Goal: Information Seeking & Learning: Learn about a topic

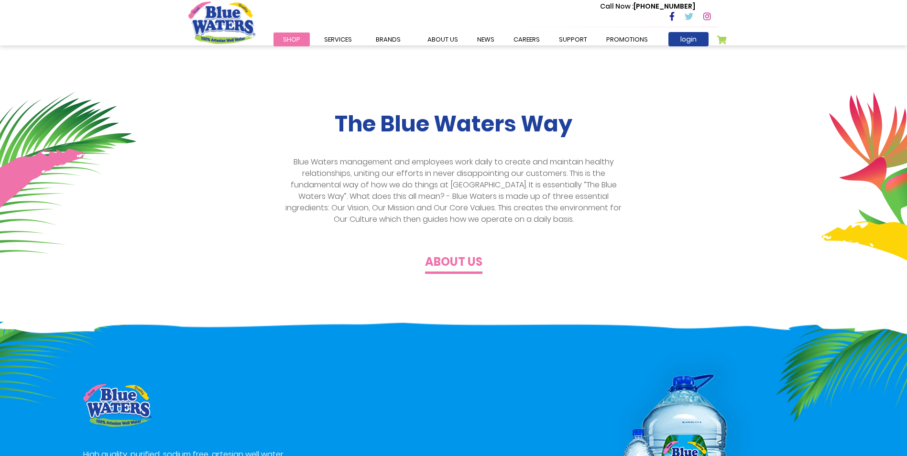
scroll to position [239, 0]
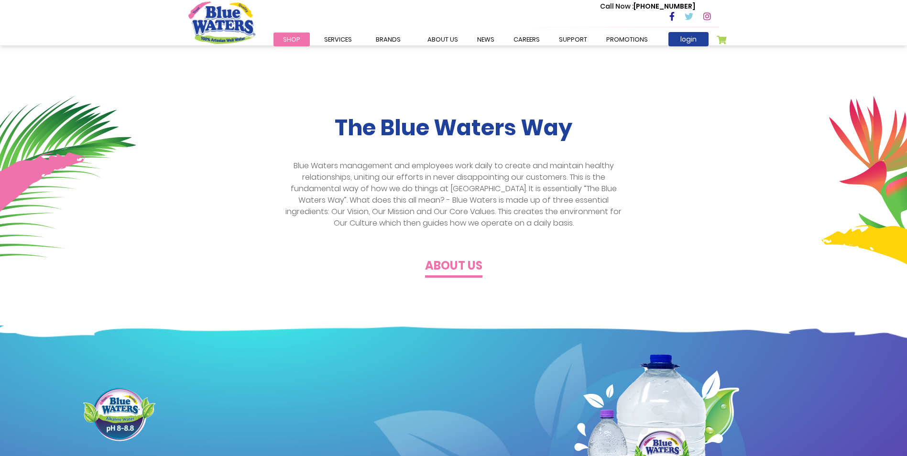
click at [466, 266] on h4 "About us" at bounding box center [453, 266] width 57 height 14
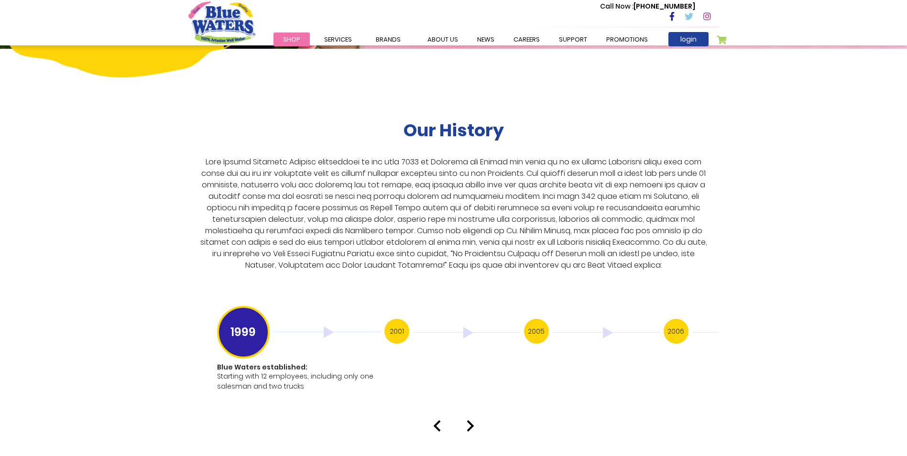
scroll to position [1720, 0]
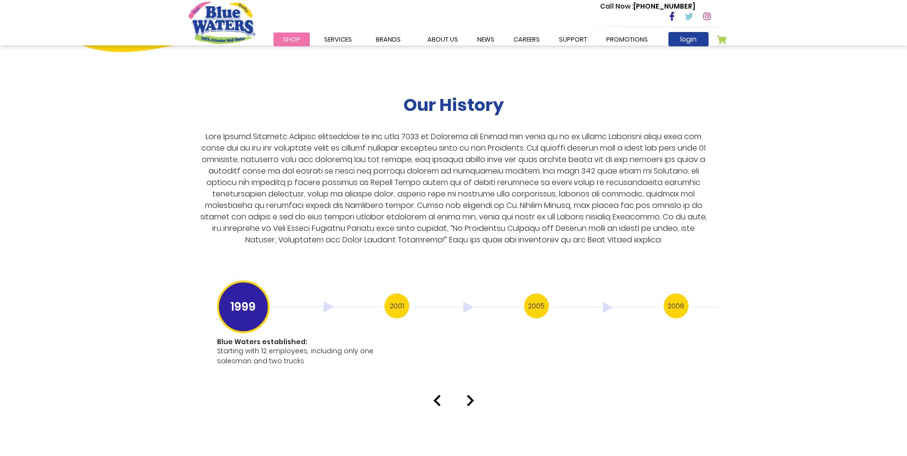
click at [473, 395] on img at bounding box center [470, 400] width 8 height 11
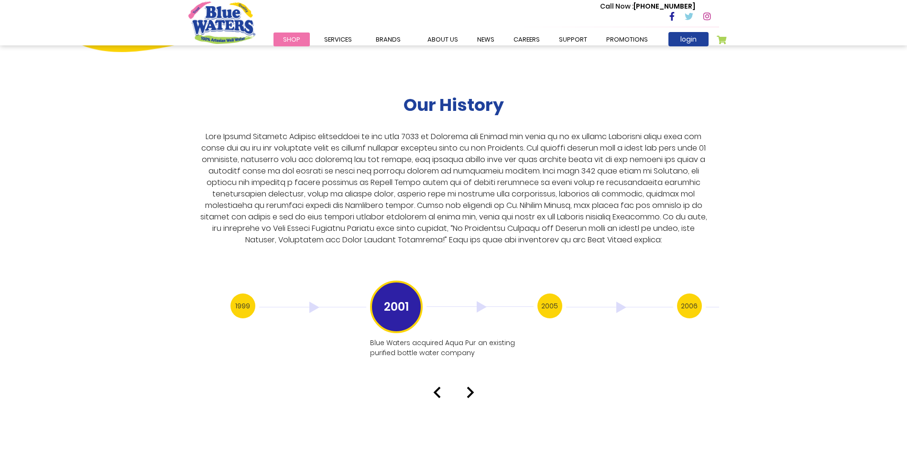
click at [469, 387] on img at bounding box center [470, 392] width 8 height 11
click at [472, 397] on img at bounding box center [470, 402] width 8 height 11
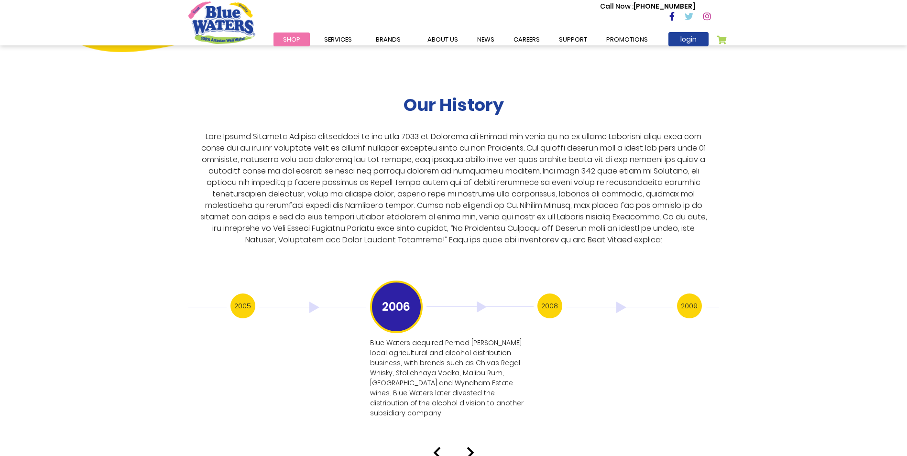
click at [472, 447] on img at bounding box center [470, 452] width 8 height 11
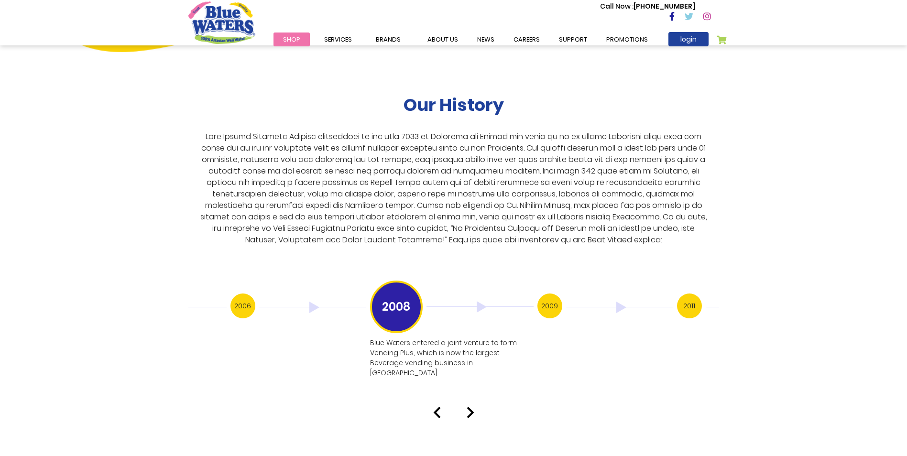
click at [463, 407] on div at bounding box center [453, 412] width 545 height 11
click at [470, 407] on img at bounding box center [470, 412] width 8 height 11
click at [469, 407] on img at bounding box center [470, 412] width 8 height 11
click at [467, 387] on img at bounding box center [470, 392] width 8 height 11
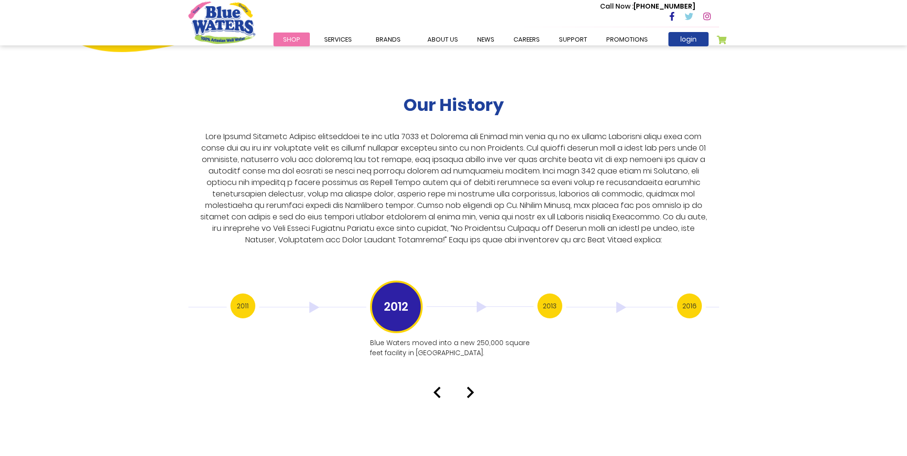
click at [470, 387] on img at bounding box center [470, 392] width 8 height 11
click at [469, 397] on img at bounding box center [470, 402] width 8 height 11
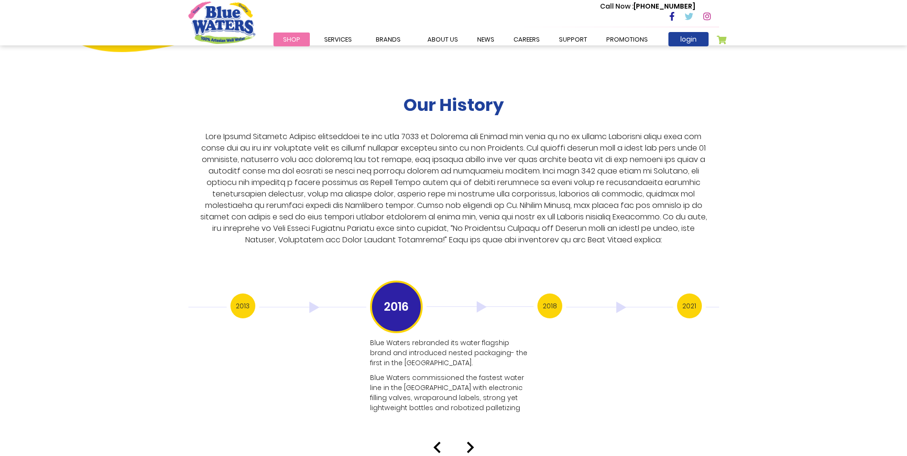
click at [436, 442] on img at bounding box center [437, 447] width 8 height 11
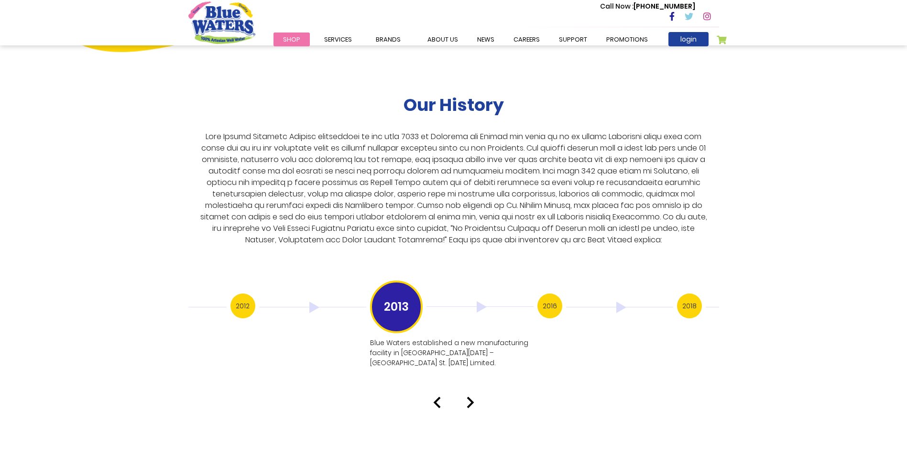
click at [467, 397] on img at bounding box center [470, 402] width 8 height 11
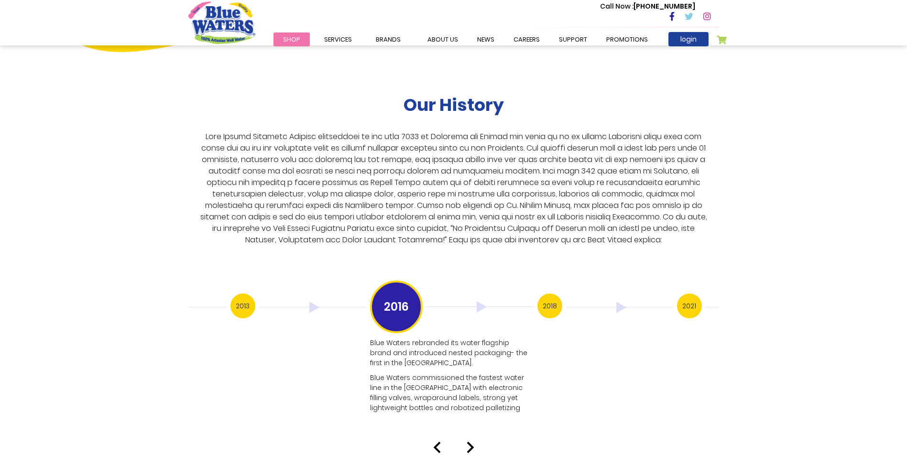
click at [470, 442] on img at bounding box center [470, 447] width 8 height 11
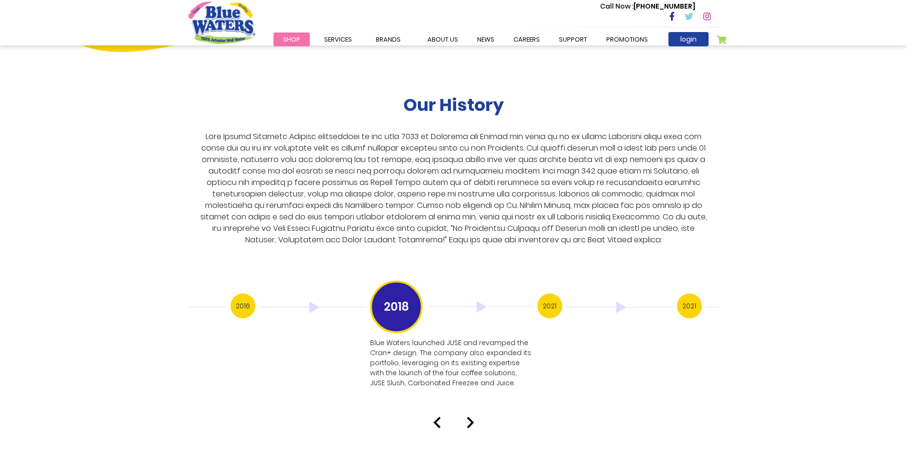
click at [465, 417] on div at bounding box center [453, 422] width 545 height 11
click at [472, 417] on img at bounding box center [470, 422] width 8 height 11
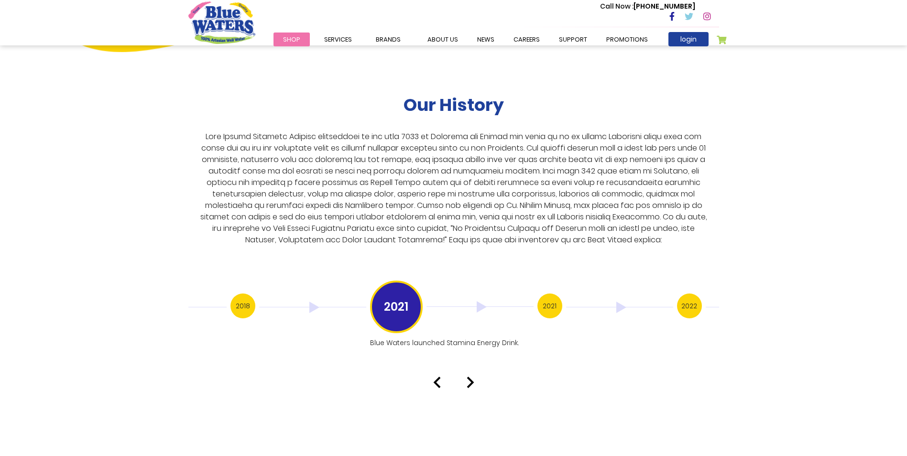
click at [470, 377] on img at bounding box center [470, 382] width 8 height 11
click at [469, 397] on img at bounding box center [470, 402] width 8 height 11
click at [470, 377] on img at bounding box center [470, 382] width 8 height 11
click at [471, 387] on img at bounding box center [470, 392] width 8 height 11
click at [472, 387] on img at bounding box center [470, 392] width 8 height 11
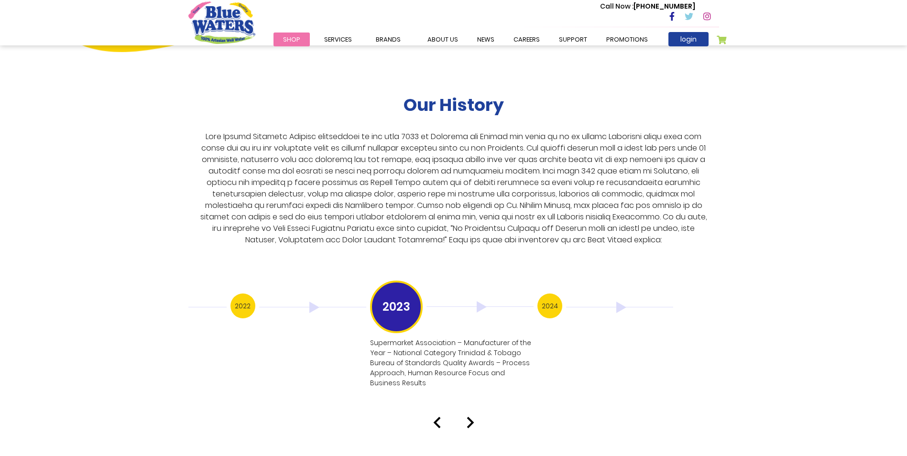
click at [471, 417] on img at bounding box center [470, 422] width 8 height 11
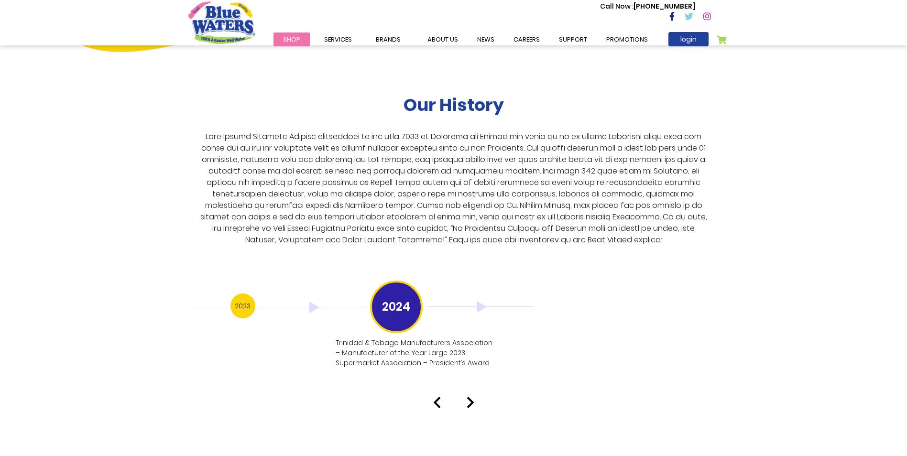
click at [470, 397] on img at bounding box center [470, 402] width 8 height 11
click at [467, 397] on img at bounding box center [470, 402] width 8 height 11
click at [472, 397] on img at bounding box center [470, 402] width 8 height 11
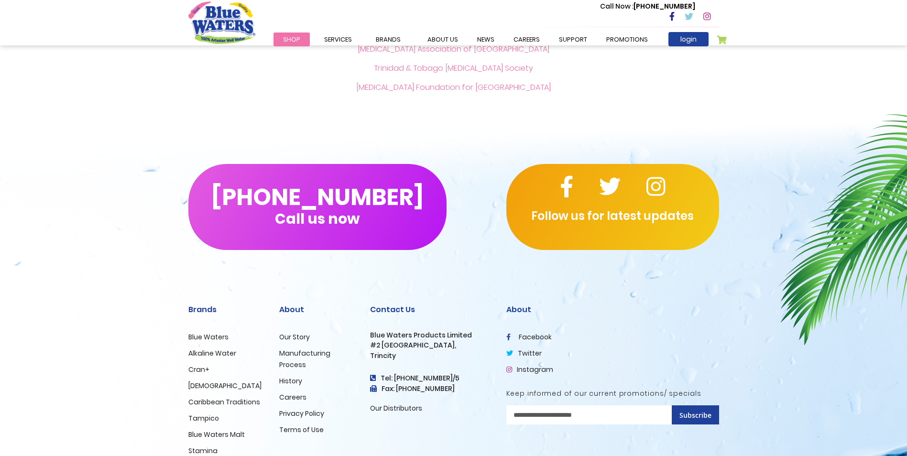
scroll to position [2243, 0]
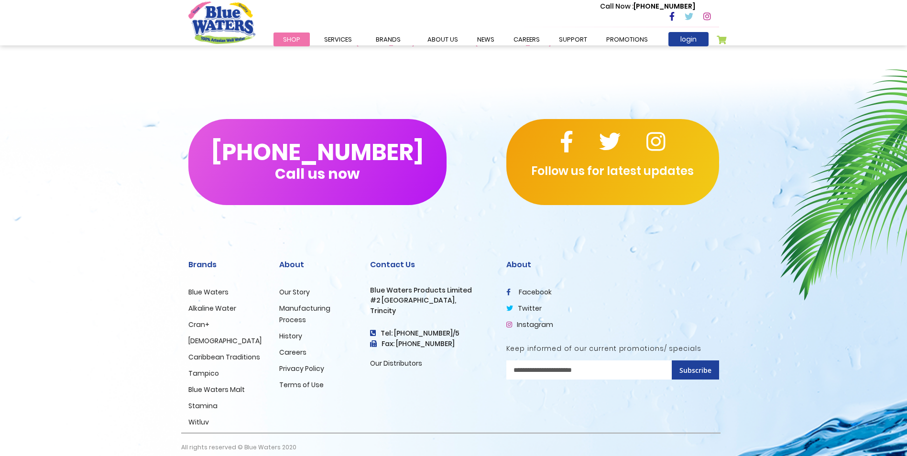
click at [297, 347] on link "Careers" at bounding box center [292, 352] width 27 height 10
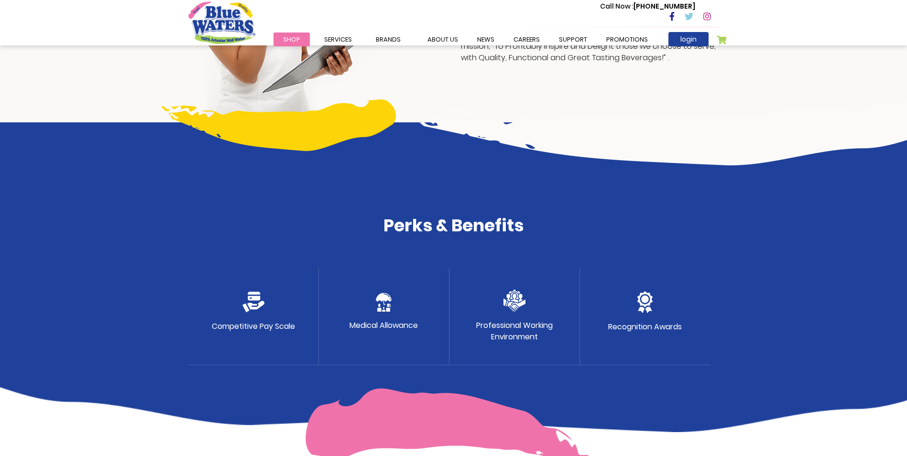
scroll to position [382, 0]
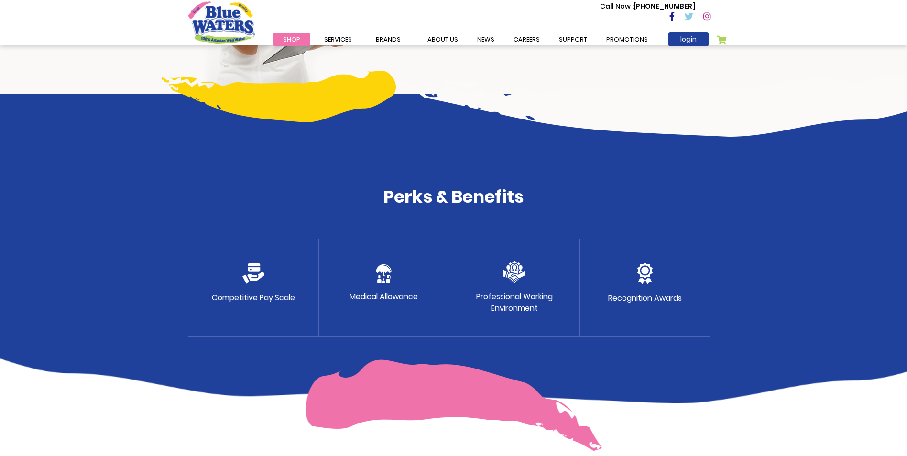
click at [253, 275] on img at bounding box center [253, 273] width 22 height 21
click at [380, 298] on p "Medical Allowance" at bounding box center [383, 296] width 68 height 11
click at [501, 291] on div "Professional Working Environment" at bounding box center [514, 287] width 130 height 97
click at [618, 295] on p "Recognition Awards" at bounding box center [645, 297] width 74 height 11
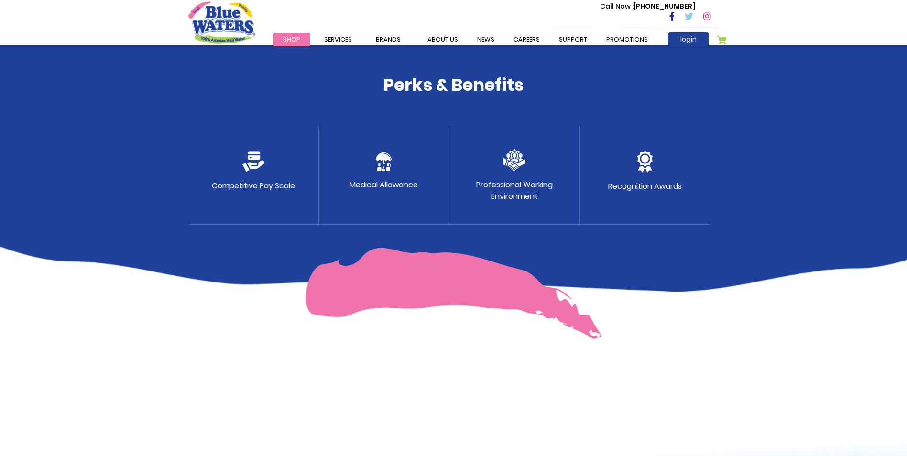
scroll to position [485, 0]
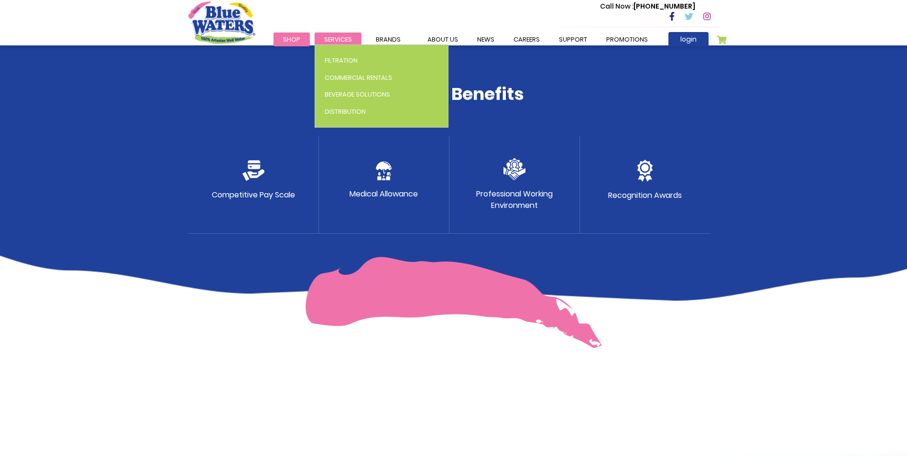
click at [337, 39] on span "Services" at bounding box center [338, 39] width 28 height 9
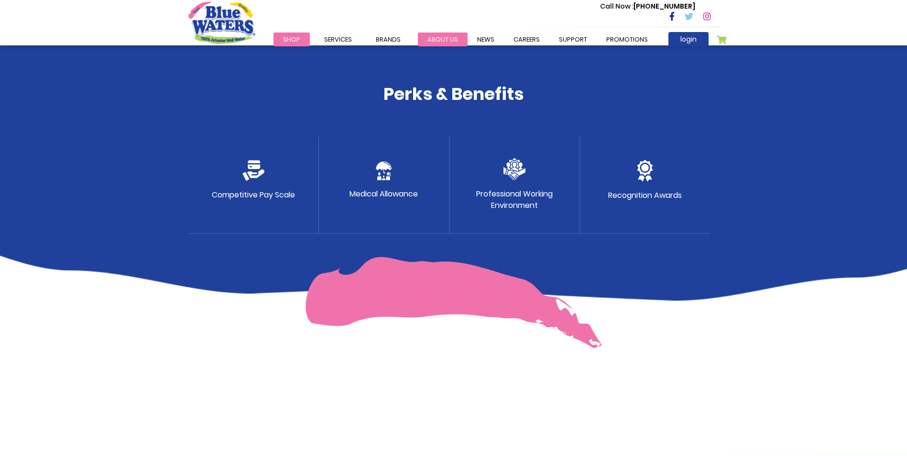
click at [442, 37] on link "about us" at bounding box center [443, 39] width 50 height 14
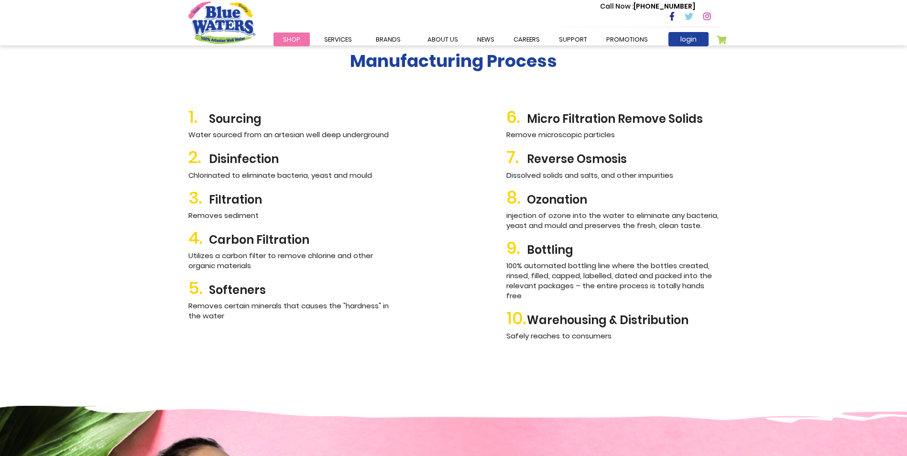
scroll to position [1046, 0]
click at [449, 39] on link "about us" at bounding box center [443, 39] width 50 height 14
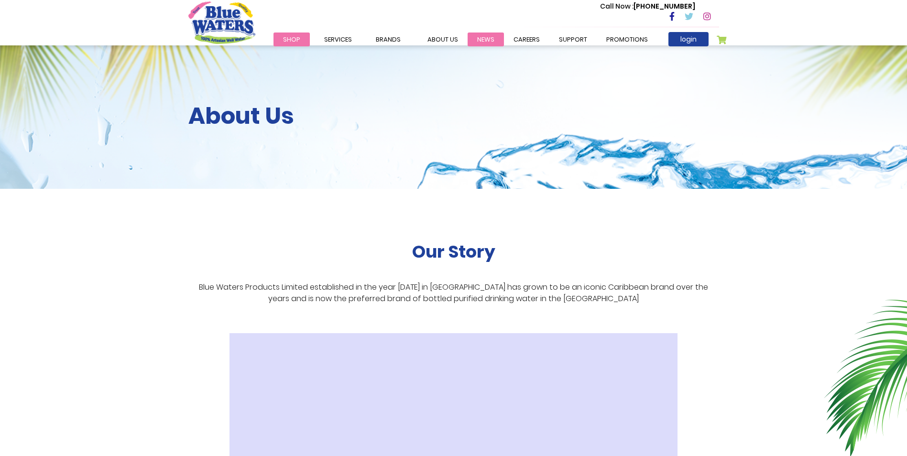
click at [481, 40] on link "News" at bounding box center [485, 39] width 36 height 14
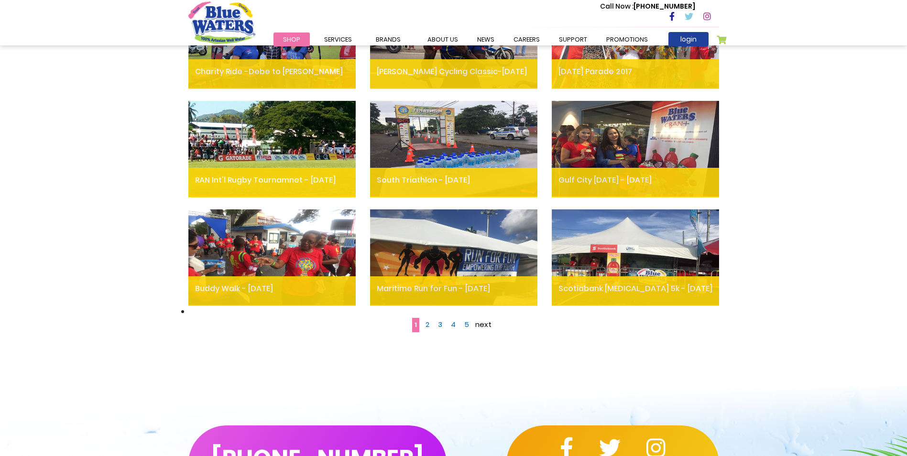
scroll to position [526, 0]
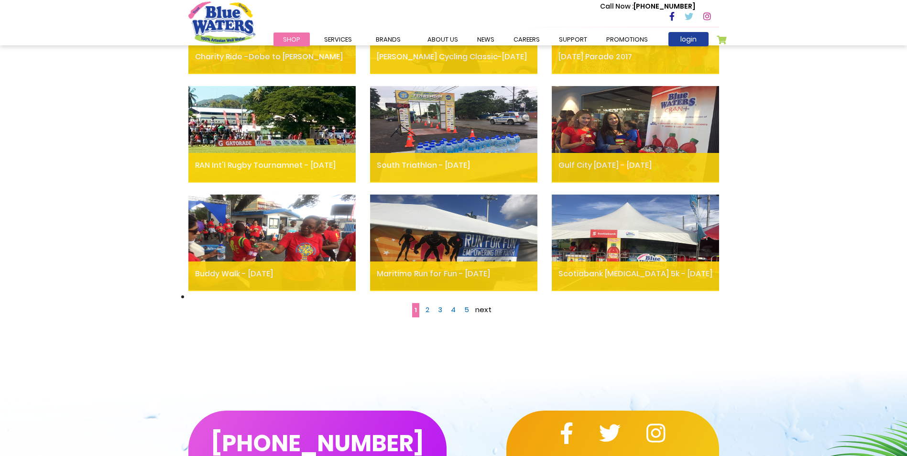
click at [428, 313] on span "2" at bounding box center [427, 309] width 4 height 10
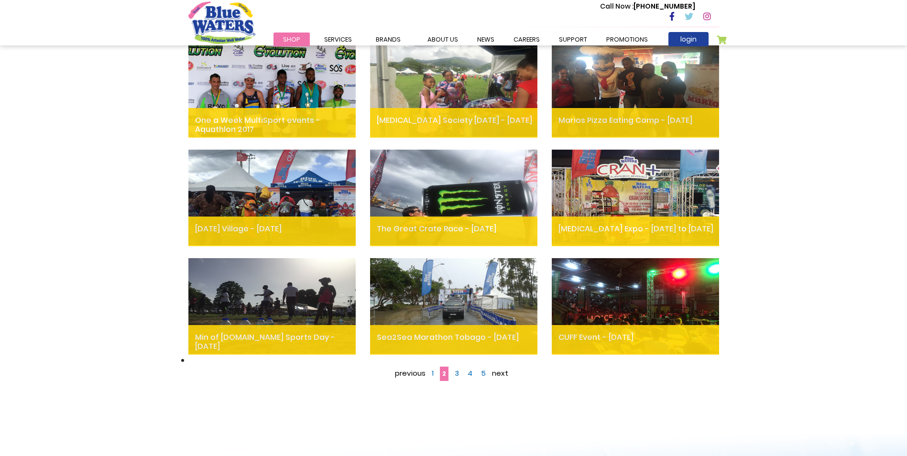
scroll to position [478, 0]
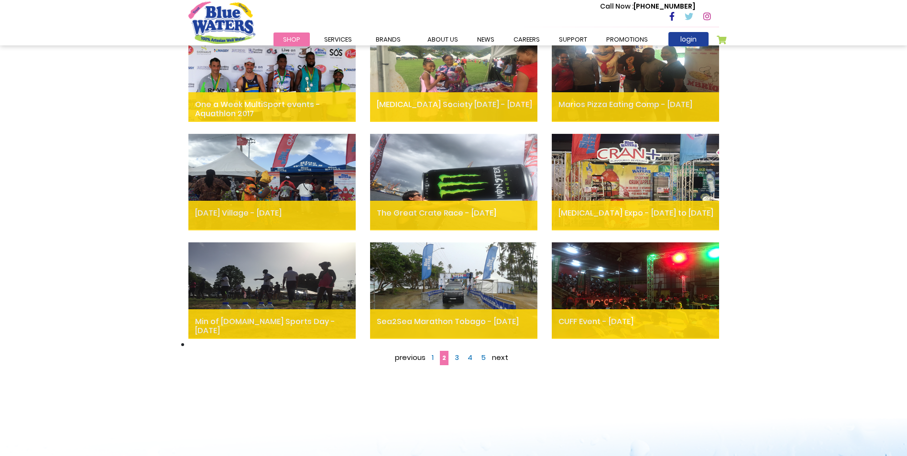
click at [457, 357] on span "3" at bounding box center [456, 357] width 4 height 10
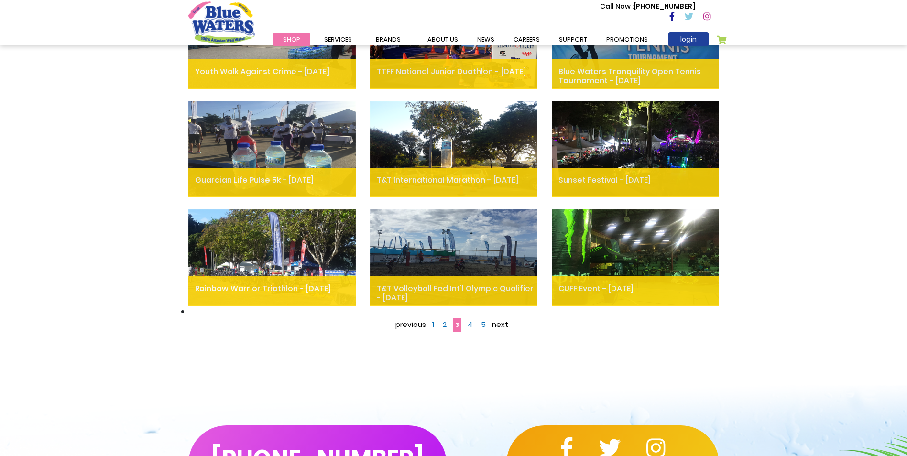
scroll to position [526, 0]
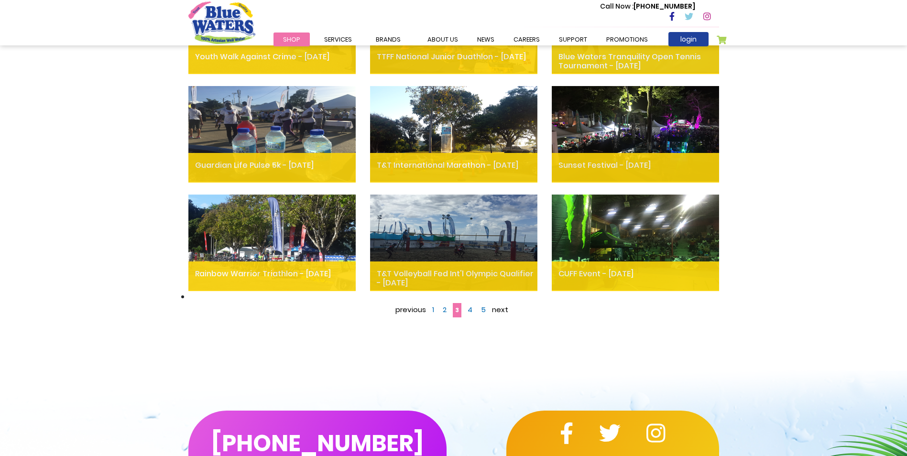
click at [468, 306] on span "4" at bounding box center [469, 309] width 5 height 10
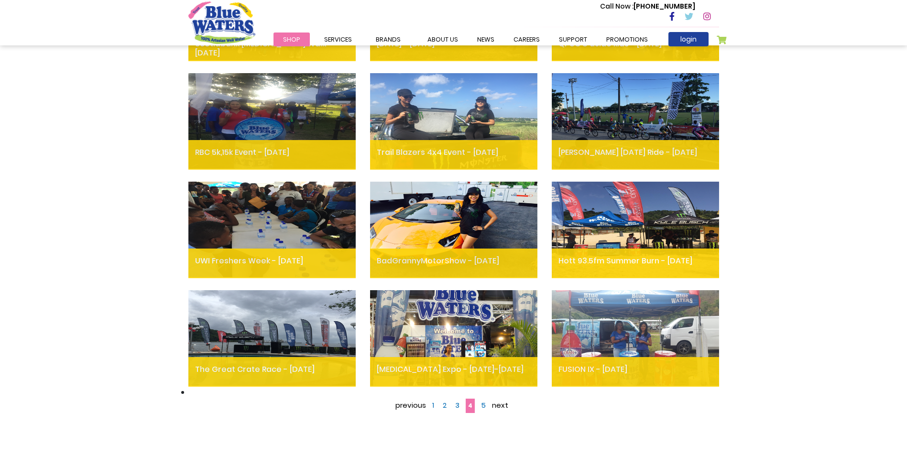
scroll to position [478, 0]
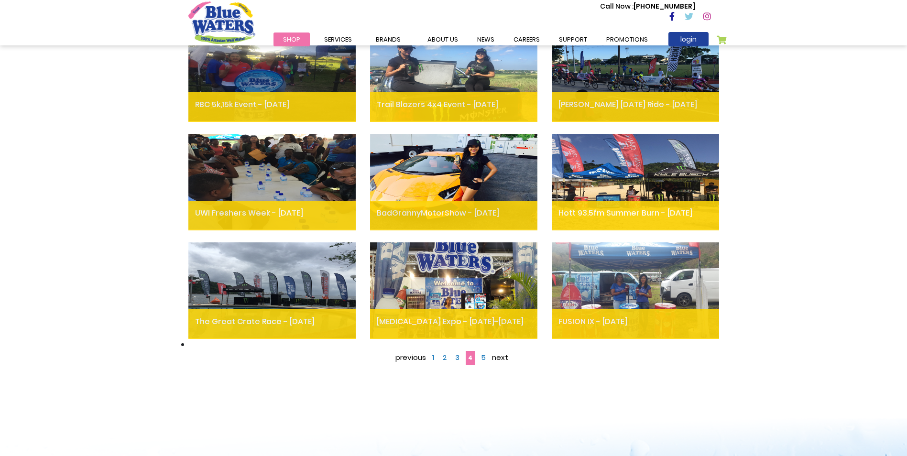
click at [483, 357] on span "5" at bounding box center [483, 357] width 5 height 10
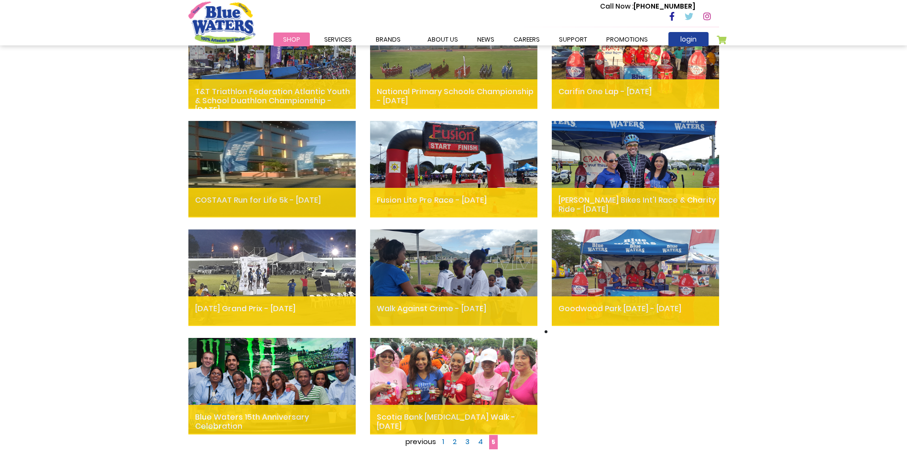
scroll to position [430, 0]
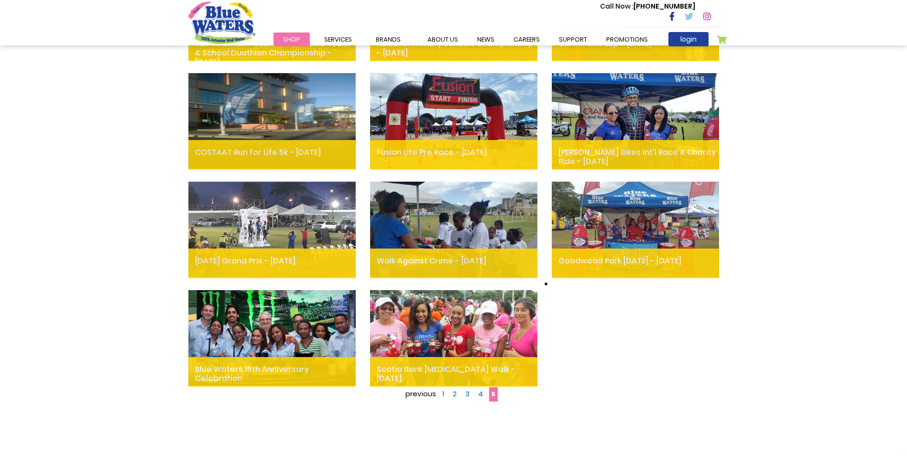
click at [443, 394] on span "1" at bounding box center [443, 394] width 2 height 10
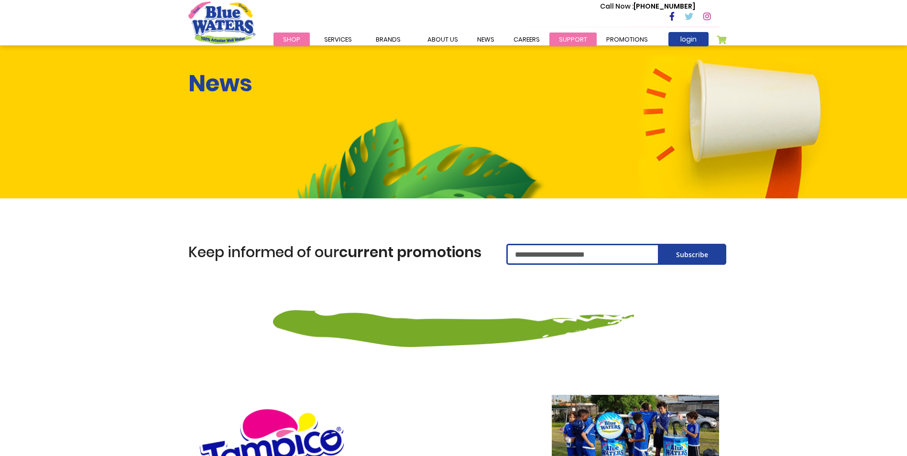
click at [562, 37] on link "support" at bounding box center [572, 39] width 47 height 14
